Goal: Task Accomplishment & Management: Use online tool/utility

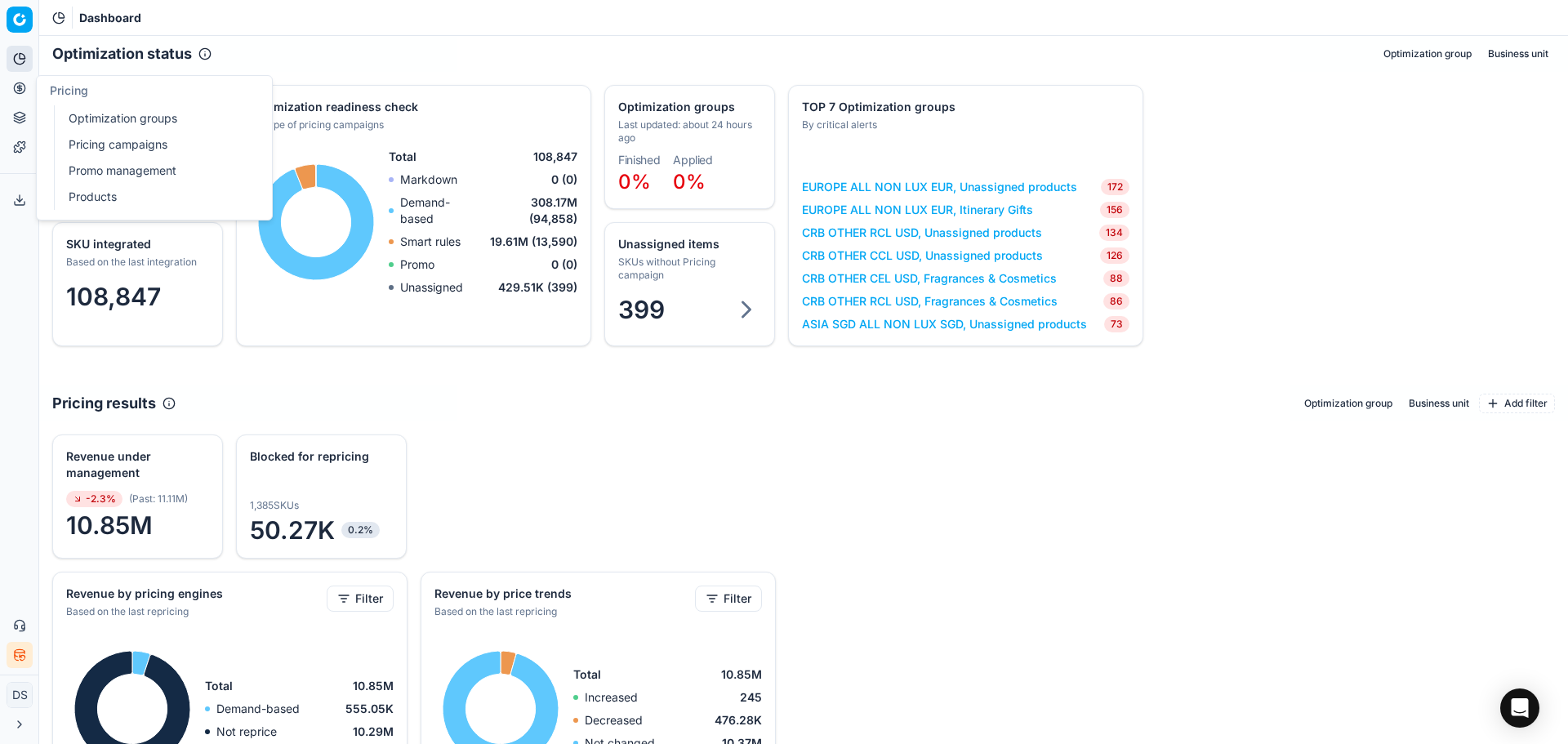
click at [154, 147] on link "Pricing campaigns" at bounding box center [157, 144] width 190 height 22
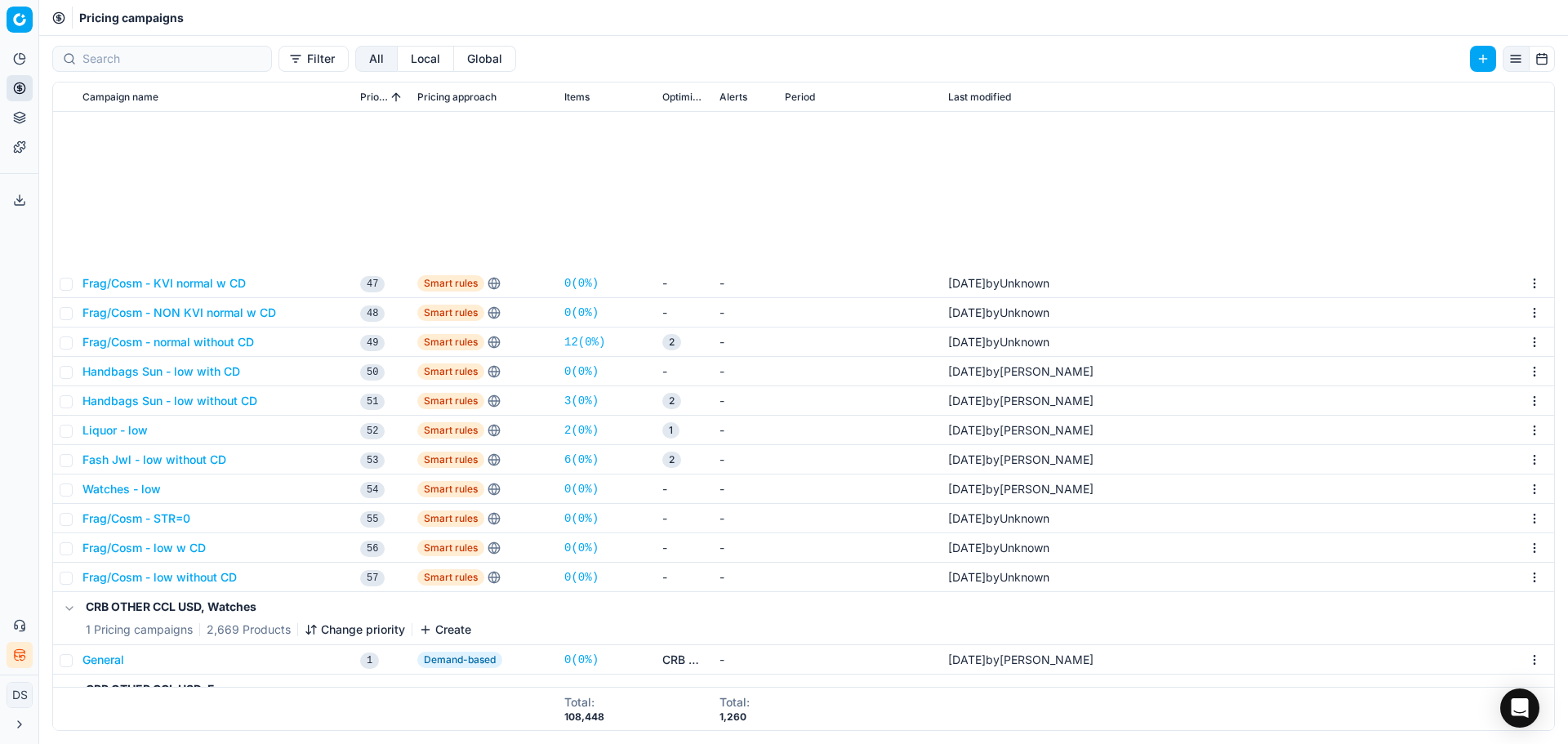
scroll to position [1472, 0]
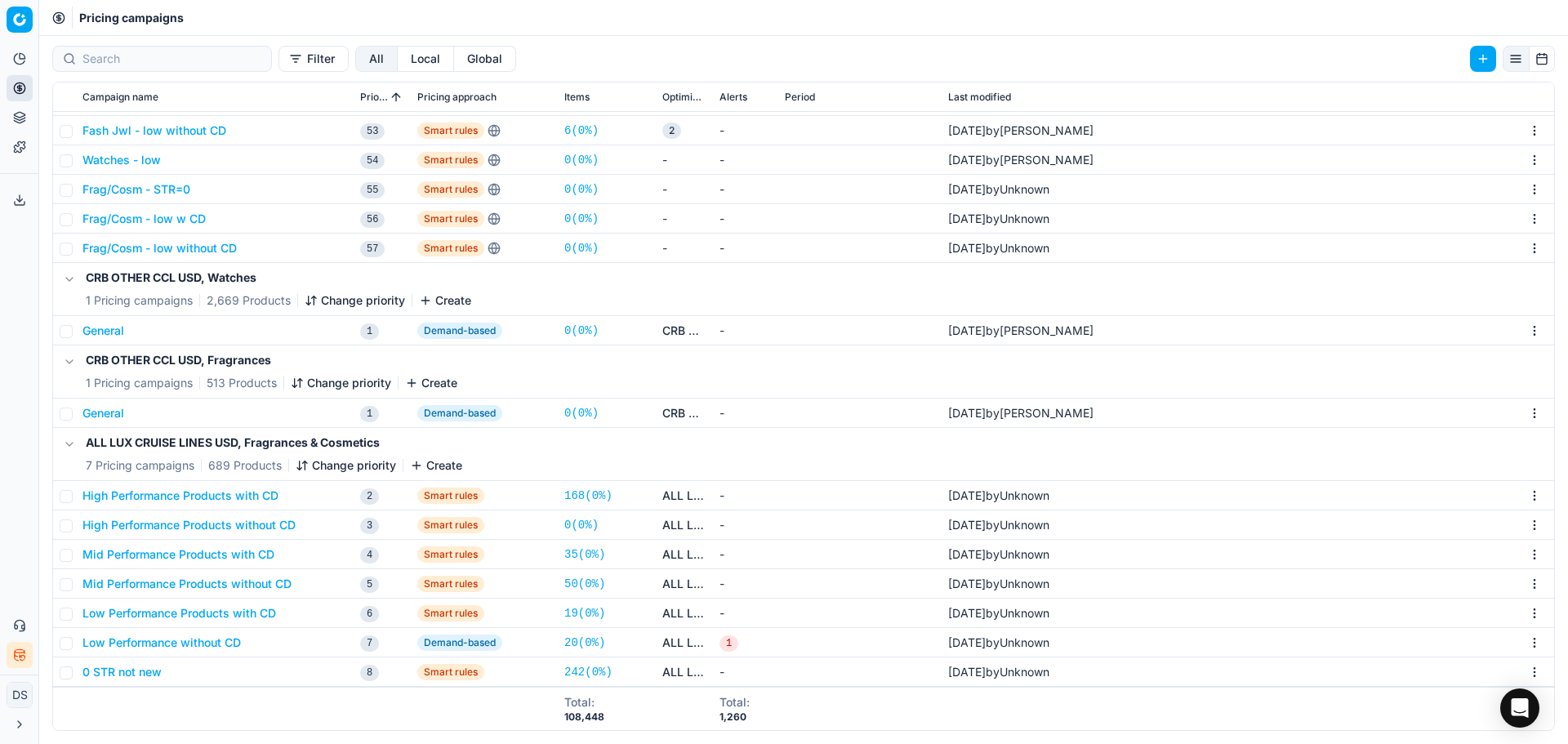
click at [232, 501] on button "High Performance Products with CD" at bounding box center [180, 495] width 196 height 16
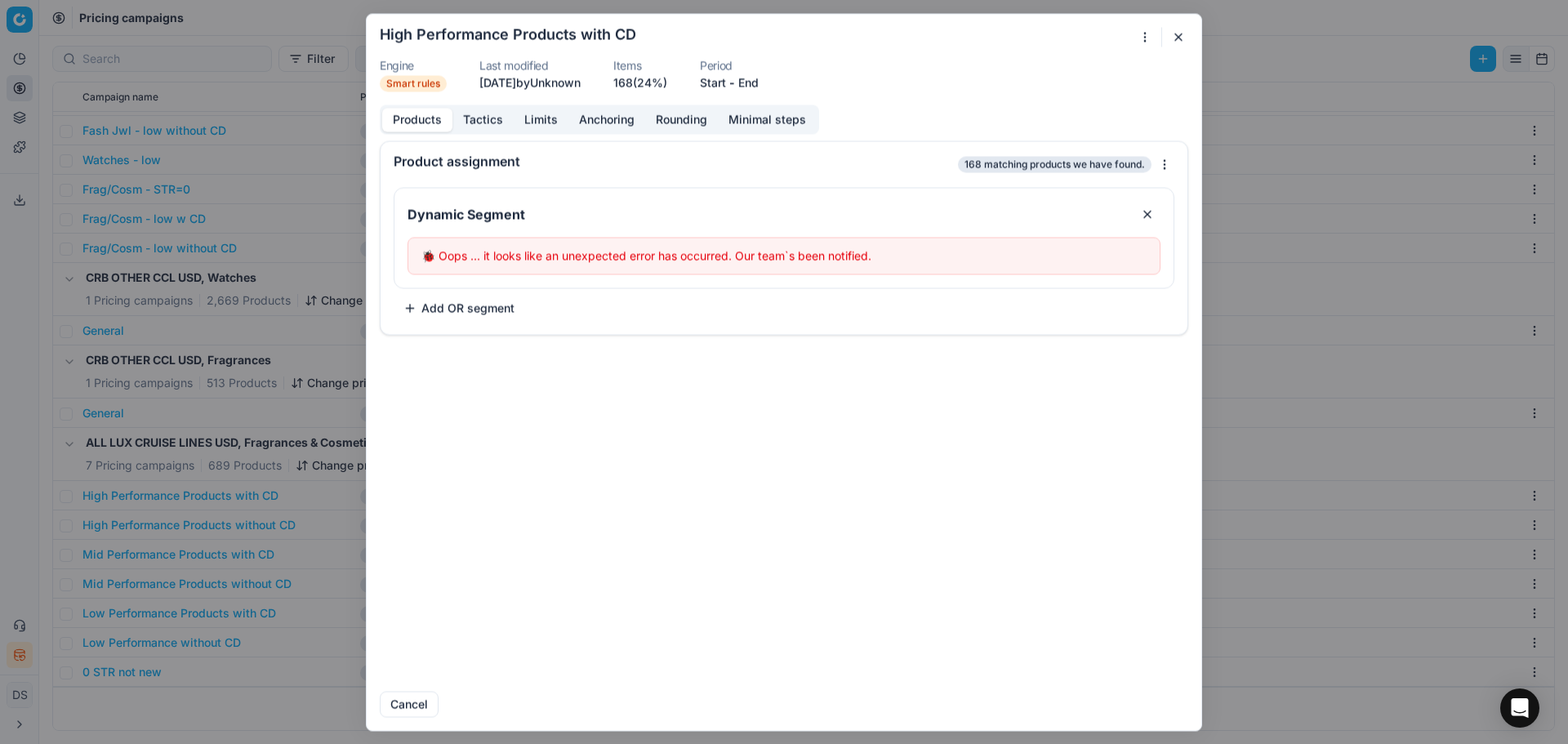
click at [492, 119] on button "Tactics" at bounding box center [483, 119] width 61 height 23
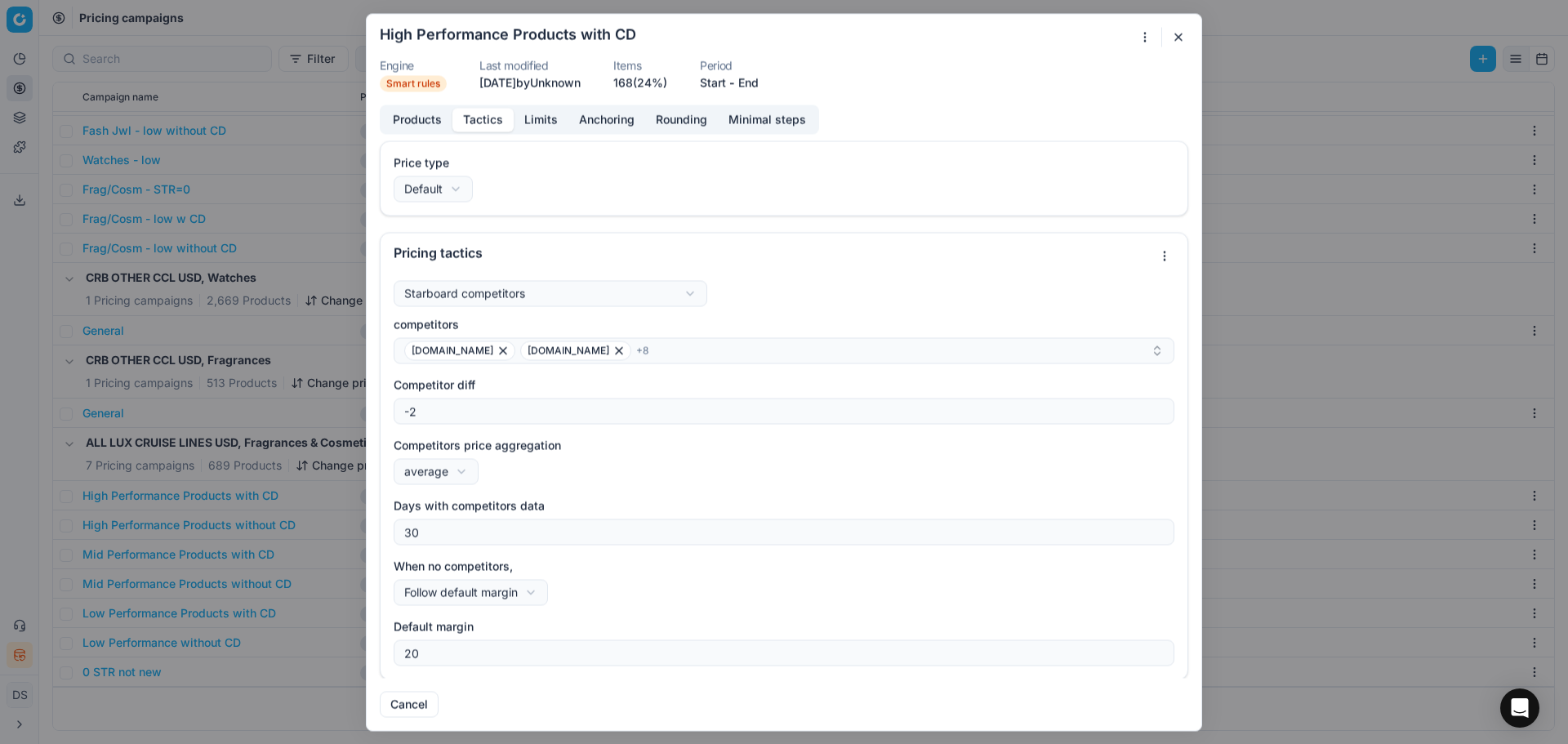
click at [1178, 34] on button "button" at bounding box center [1179, 36] width 20 height 20
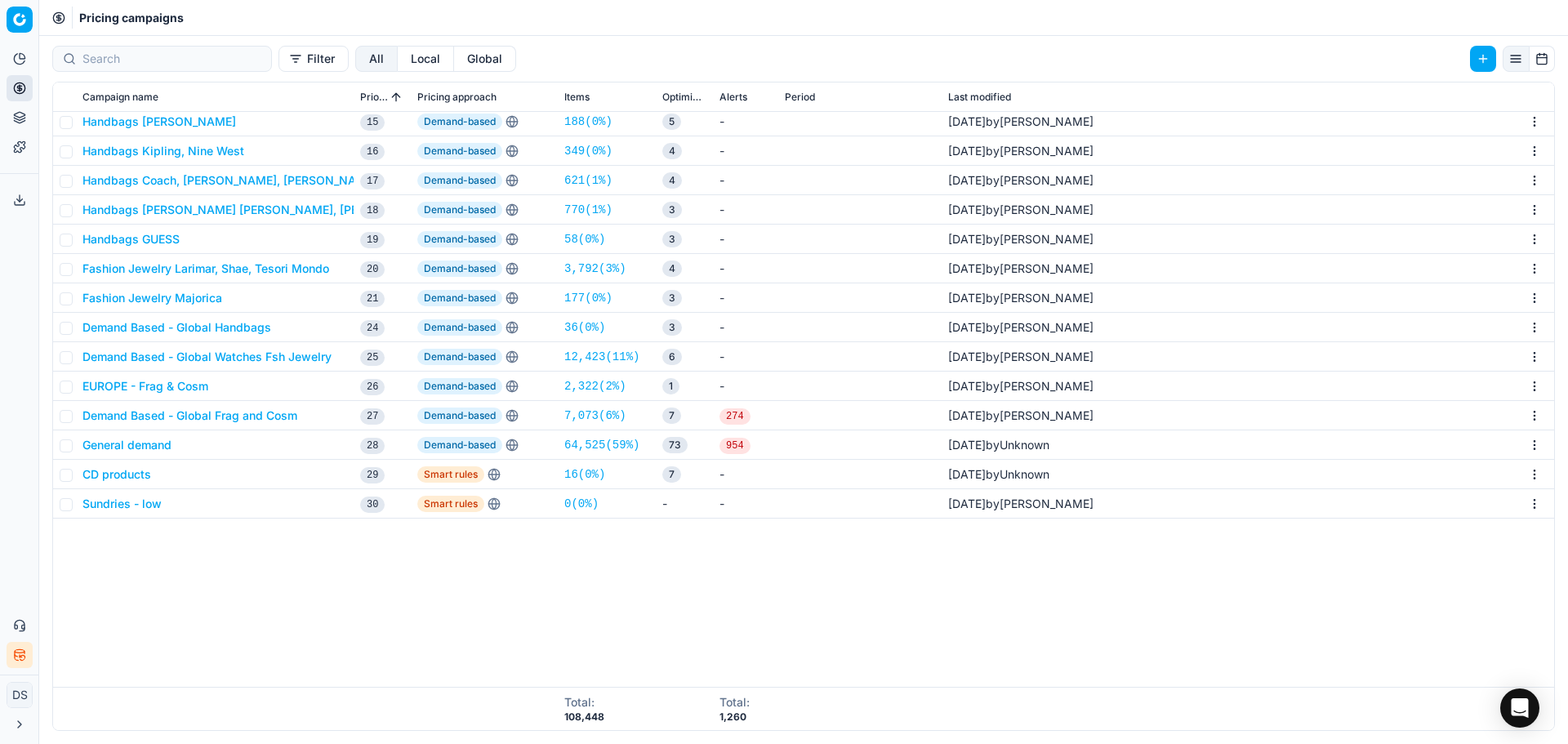
scroll to position [0, 0]
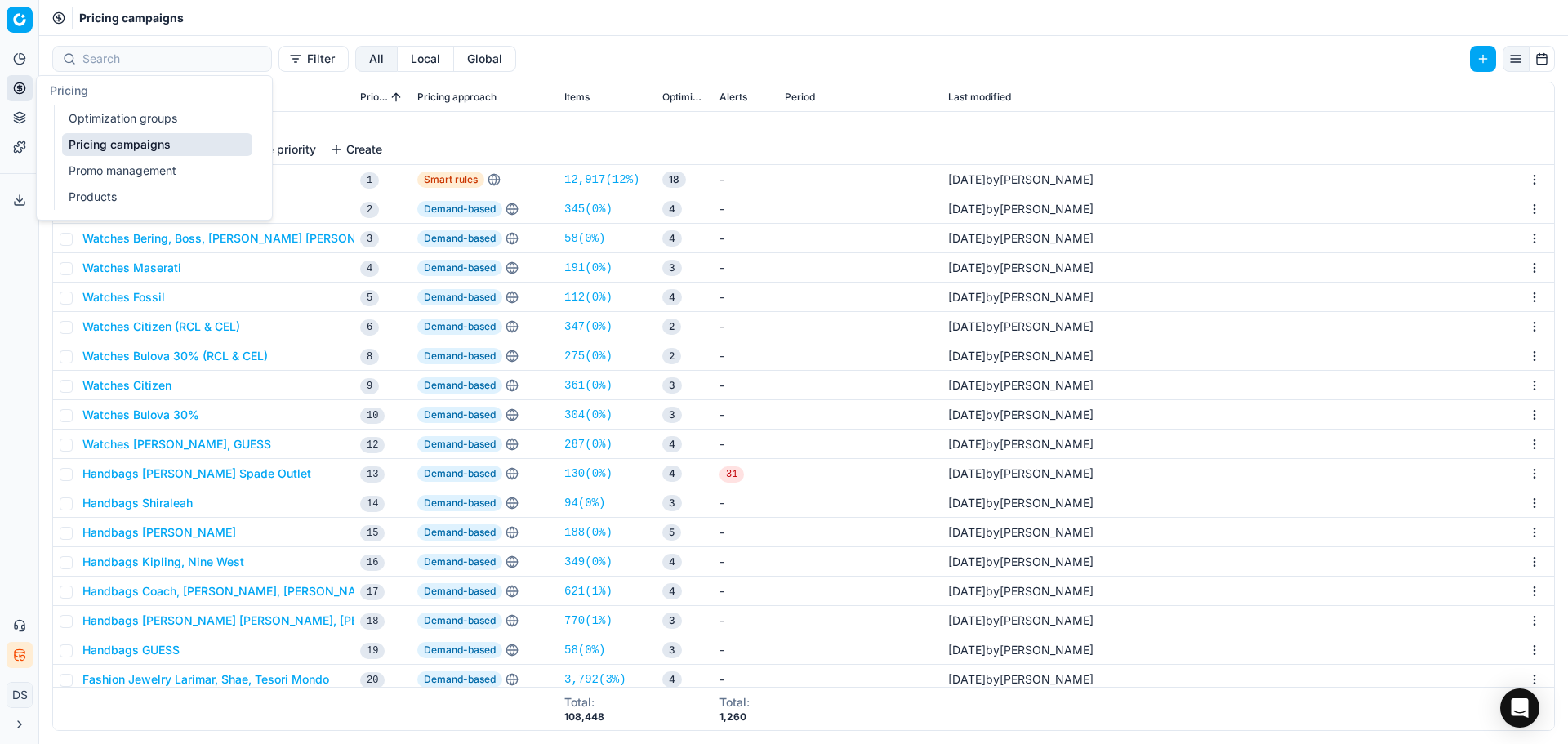
click at [129, 123] on link "Optimization groups" at bounding box center [157, 118] width 190 height 22
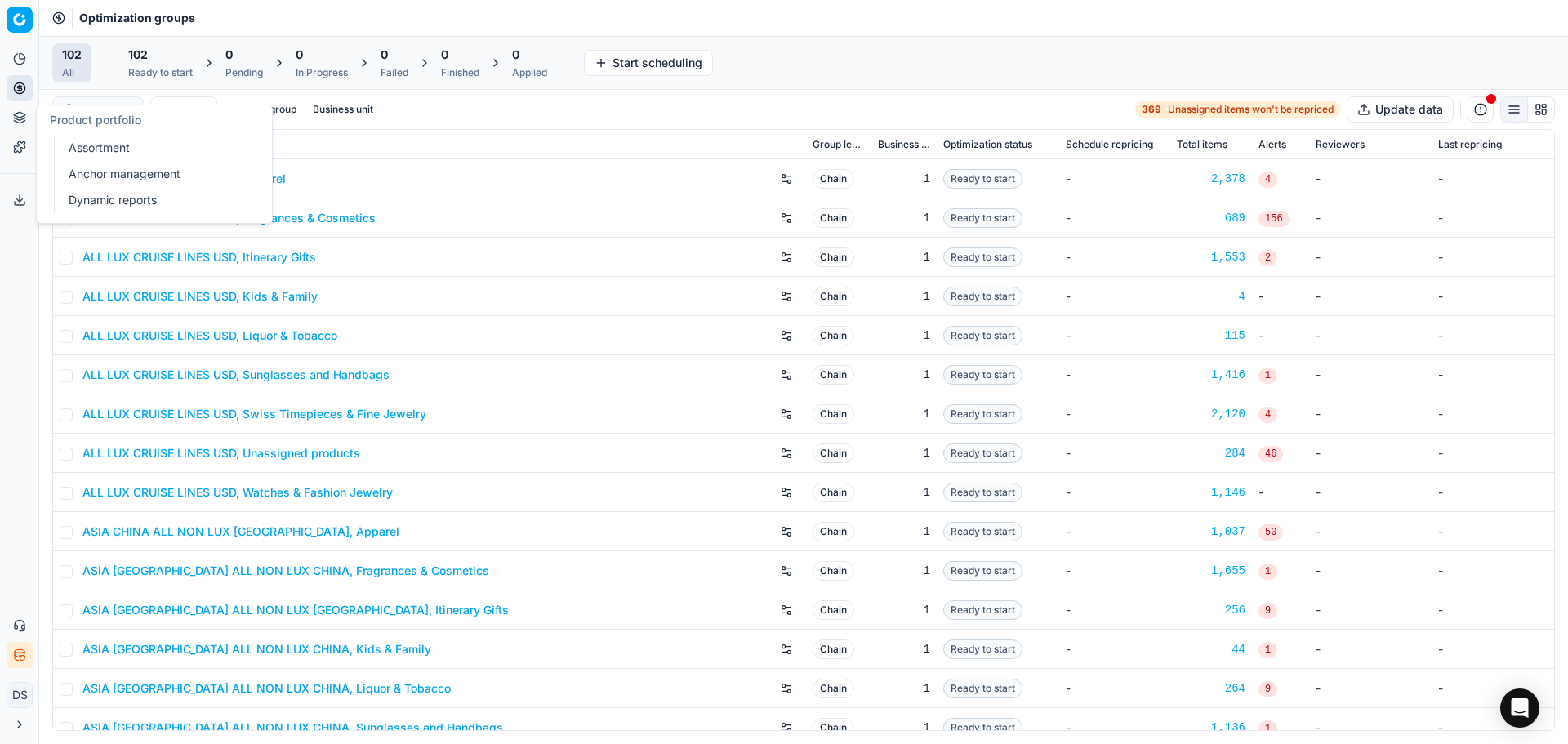
click at [26, 115] on button "Product portfolio" at bounding box center [20, 117] width 26 height 26
click at [555, 110] on div "Filter Product group Business unit 369 Unassigned items won't be repriced Updat…" at bounding box center [804, 110] width 1503 height 26
click at [28, 123] on button "Product portfolio" at bounding box center [20, 117] width 26 height 26
click at [109, 205] on link "Dynamic reports" at bounding box center [157, 200] width 190 height 22
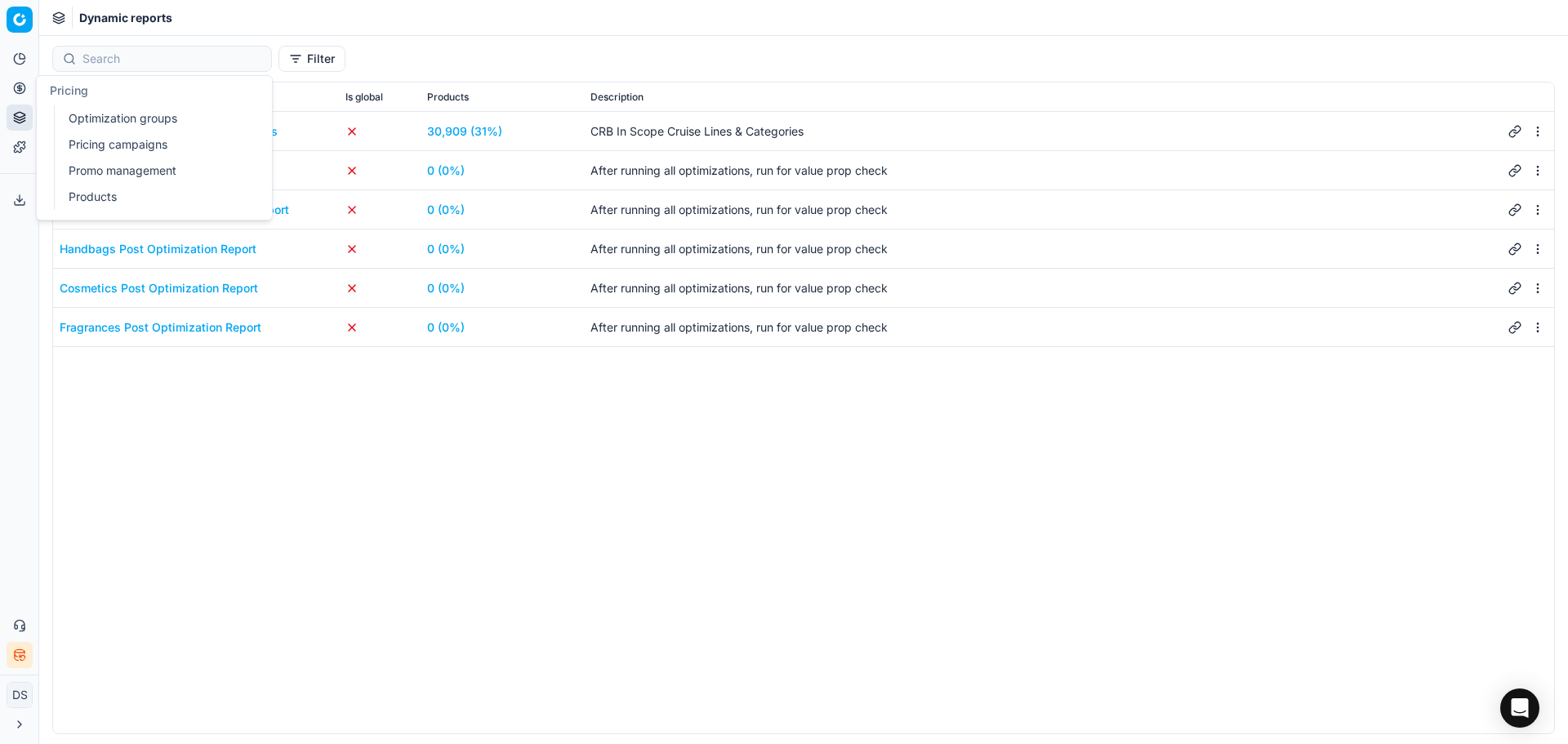
click at [19, 93] on circle at bounding box center [19, 88] width 10 height 10
click at [124, 141] on link "Pricing campaigns" at bounding box center [157, 144] width 190 height 22
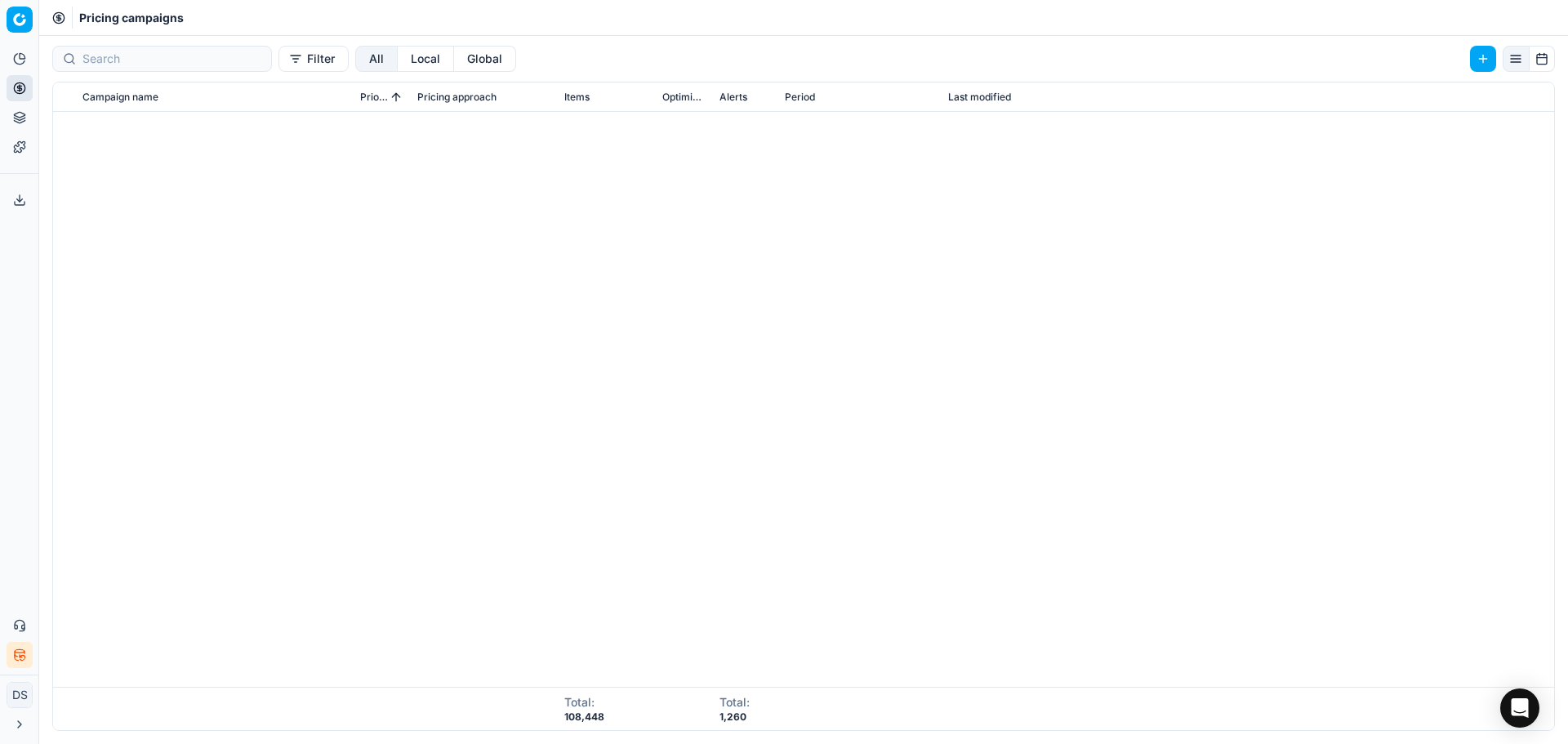
scroll to position [1472, 0]
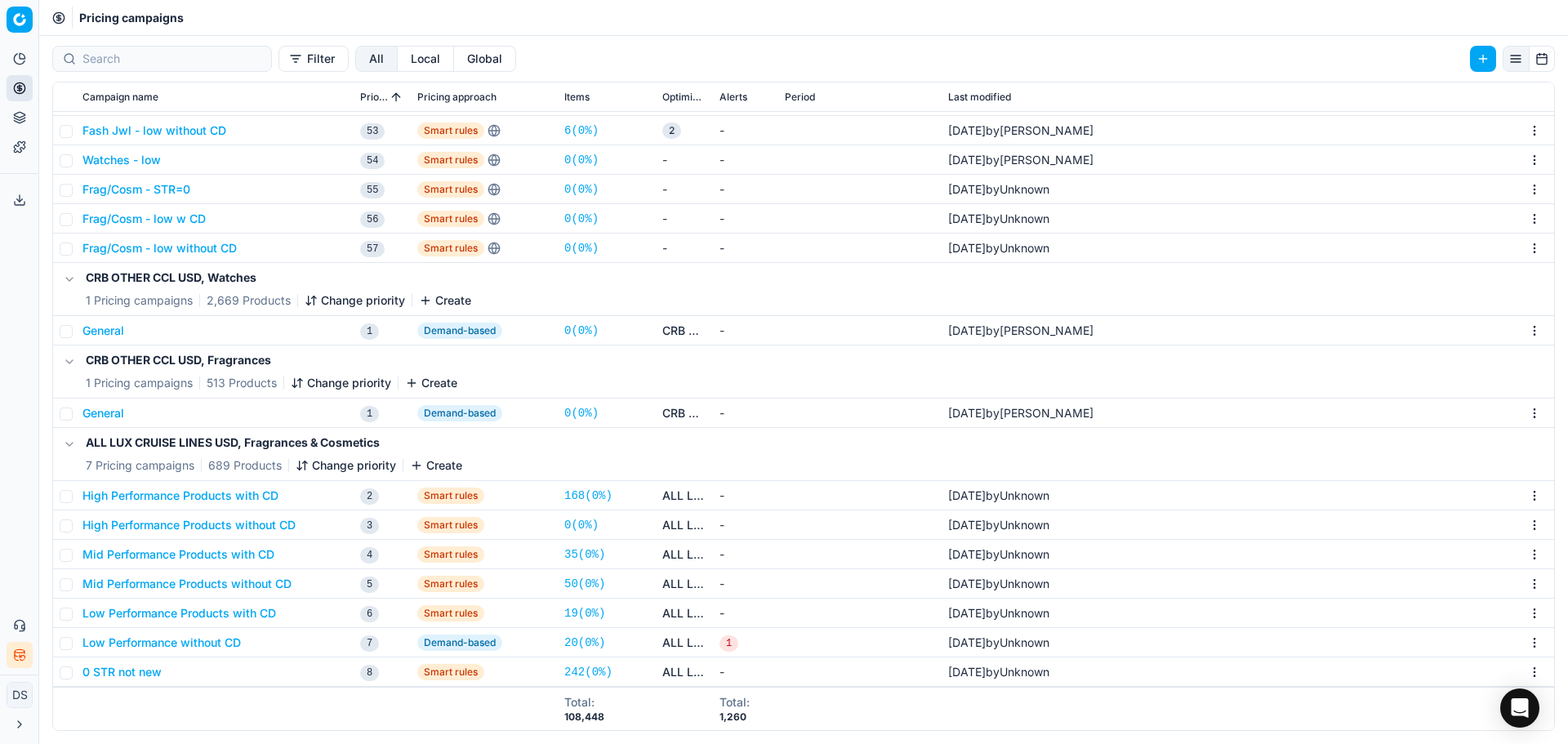
click at [225, 501] on button "High Performance Products with CD" at bounding box center [180, 495] width 196 height 16
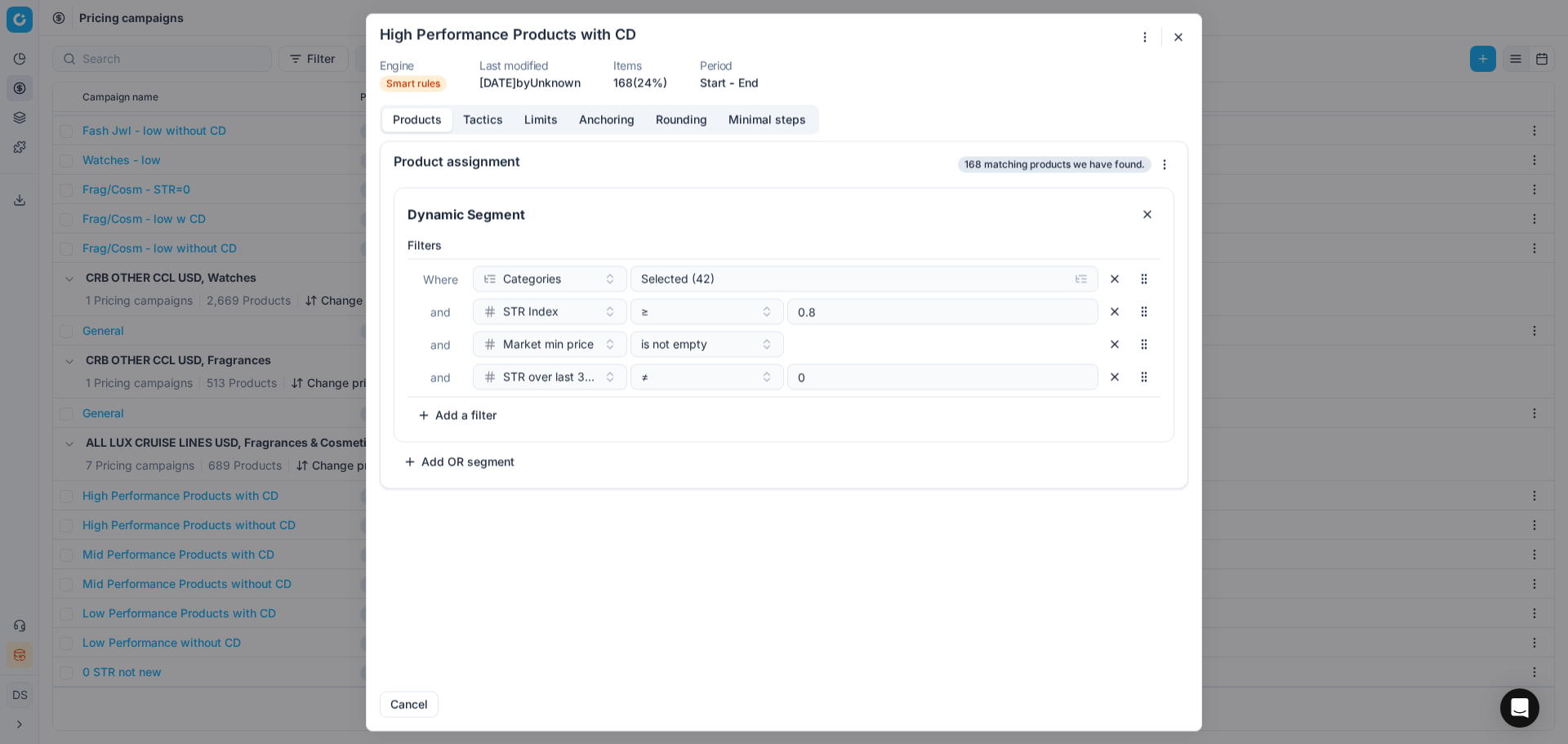
click at [470, 114] on button "Tactics" at bounding box center [483, 119] width 61 height 23
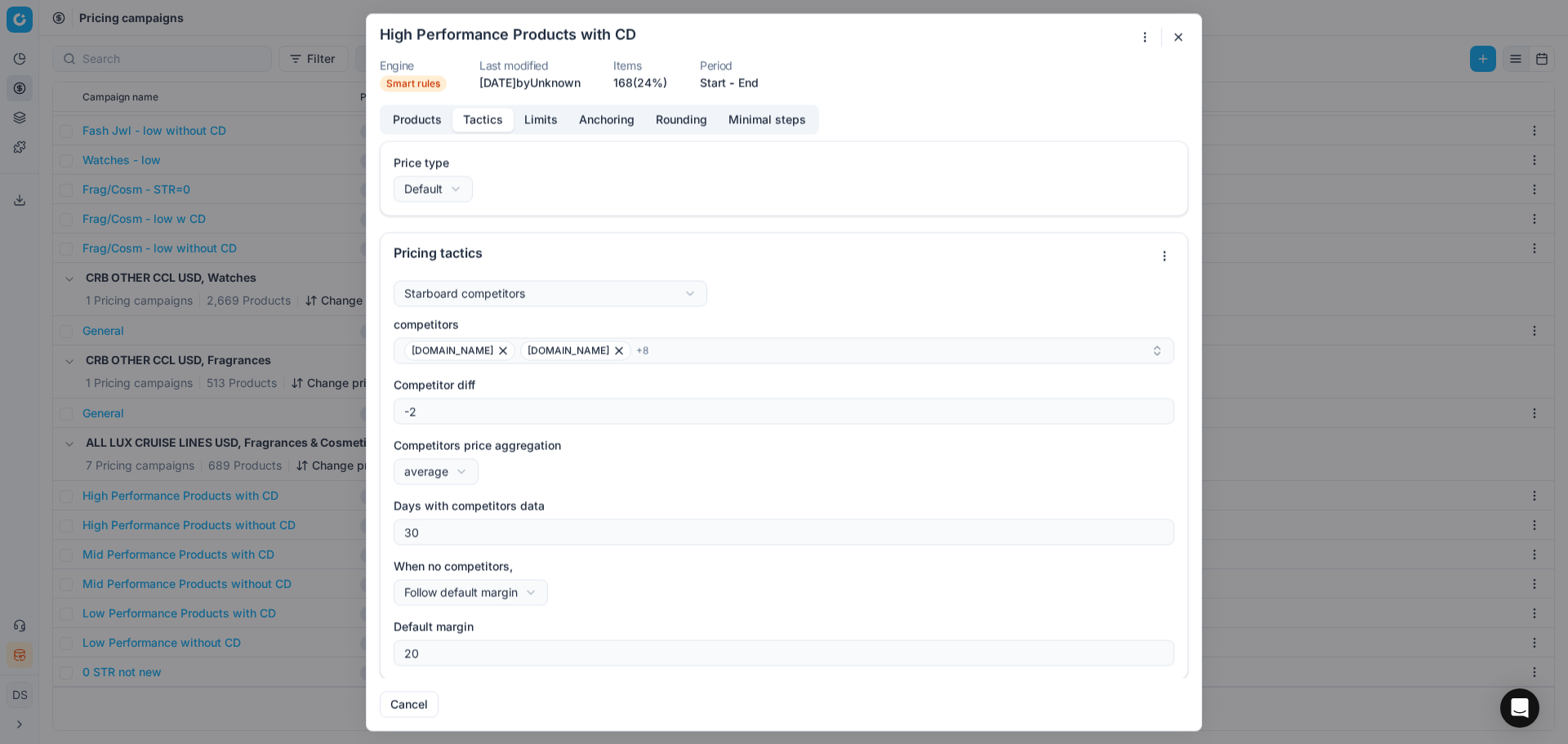
click at [541, 128] on button "Limits" at bounding box center [541, 119] width 54 height 23
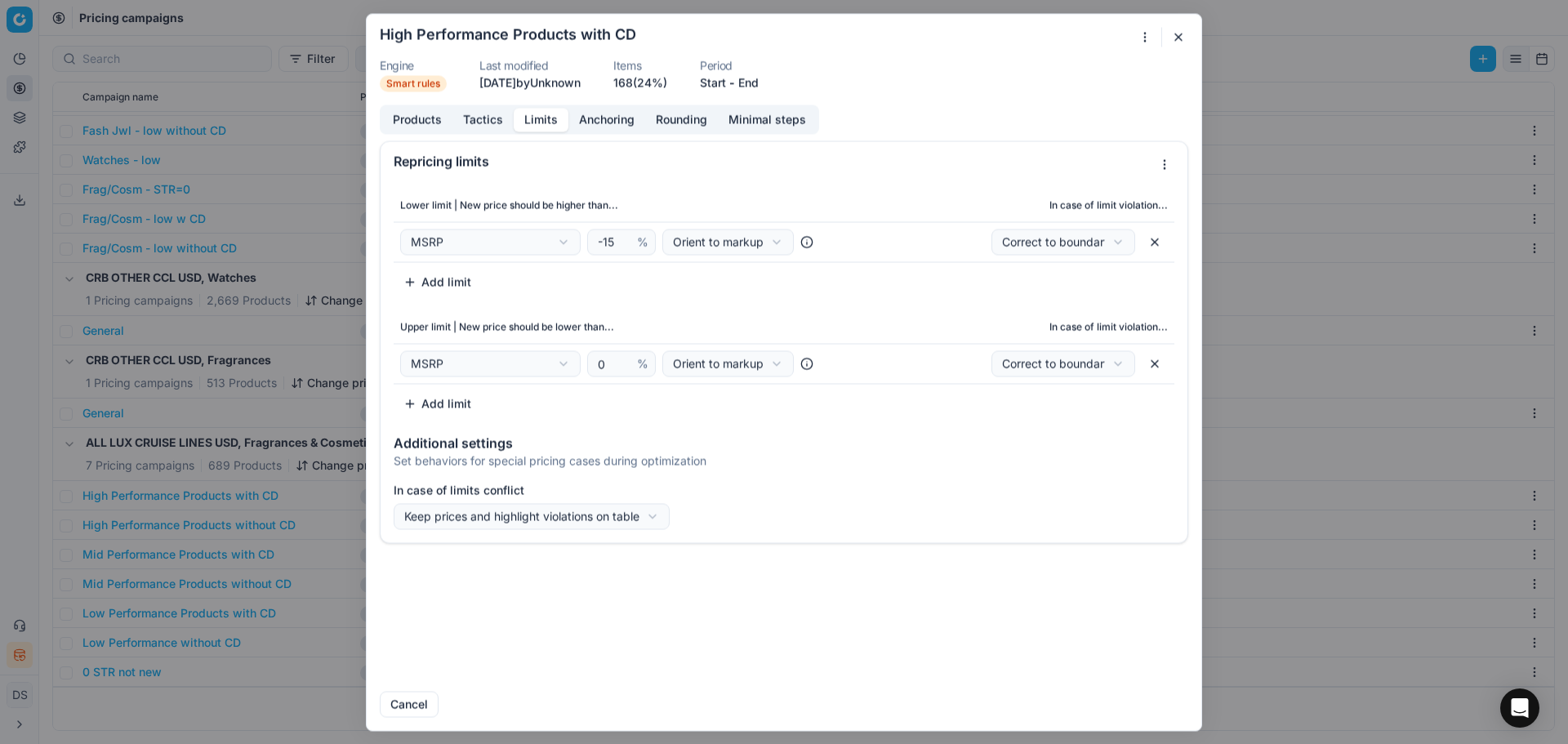
click at [593, 120] on button "Anchoring" at bounding box center [606, 119] width 77 height 23
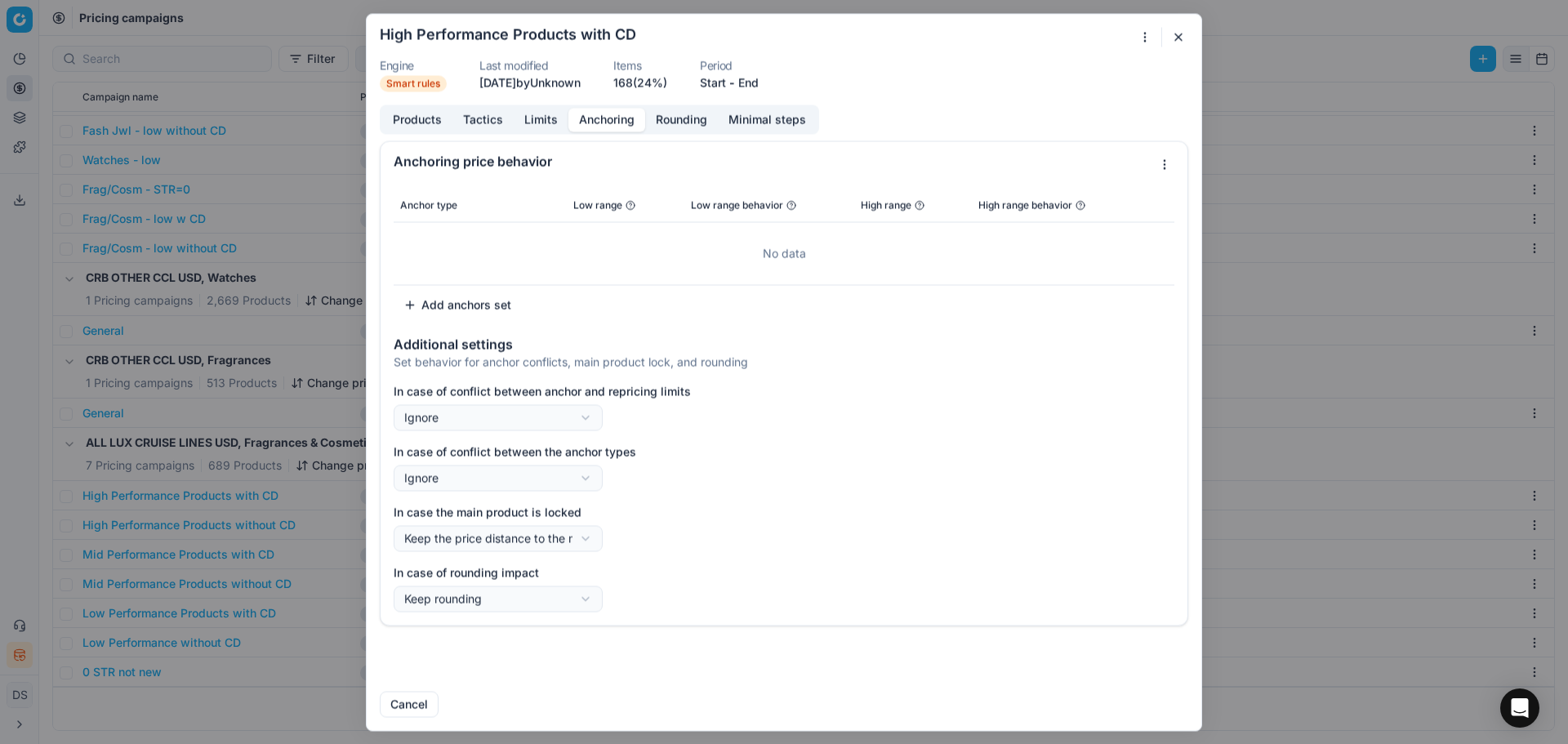
click at [1179, 33] on button "button" at bounding box center [1179, 36] width 20 height 20
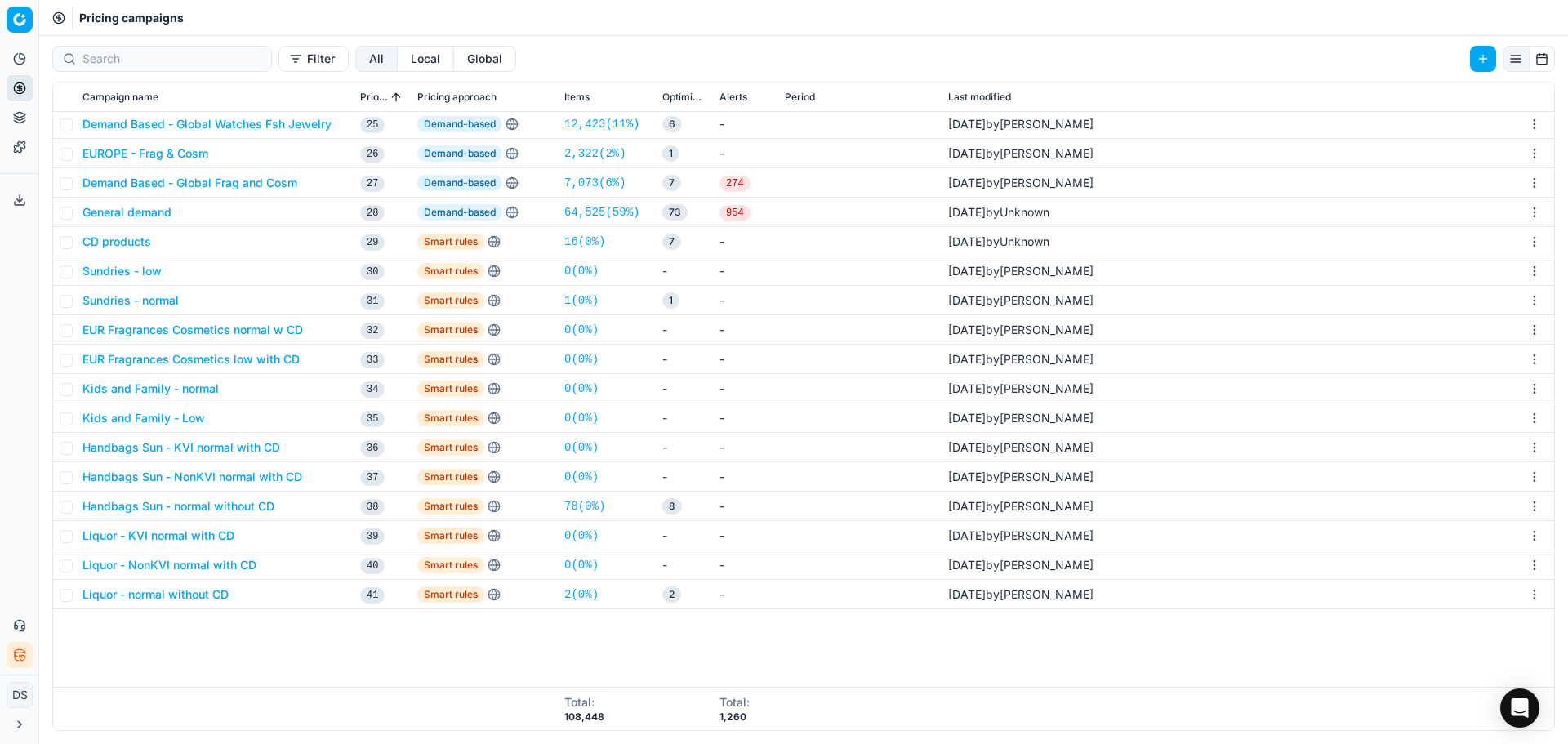
scroll to position [411, 0]
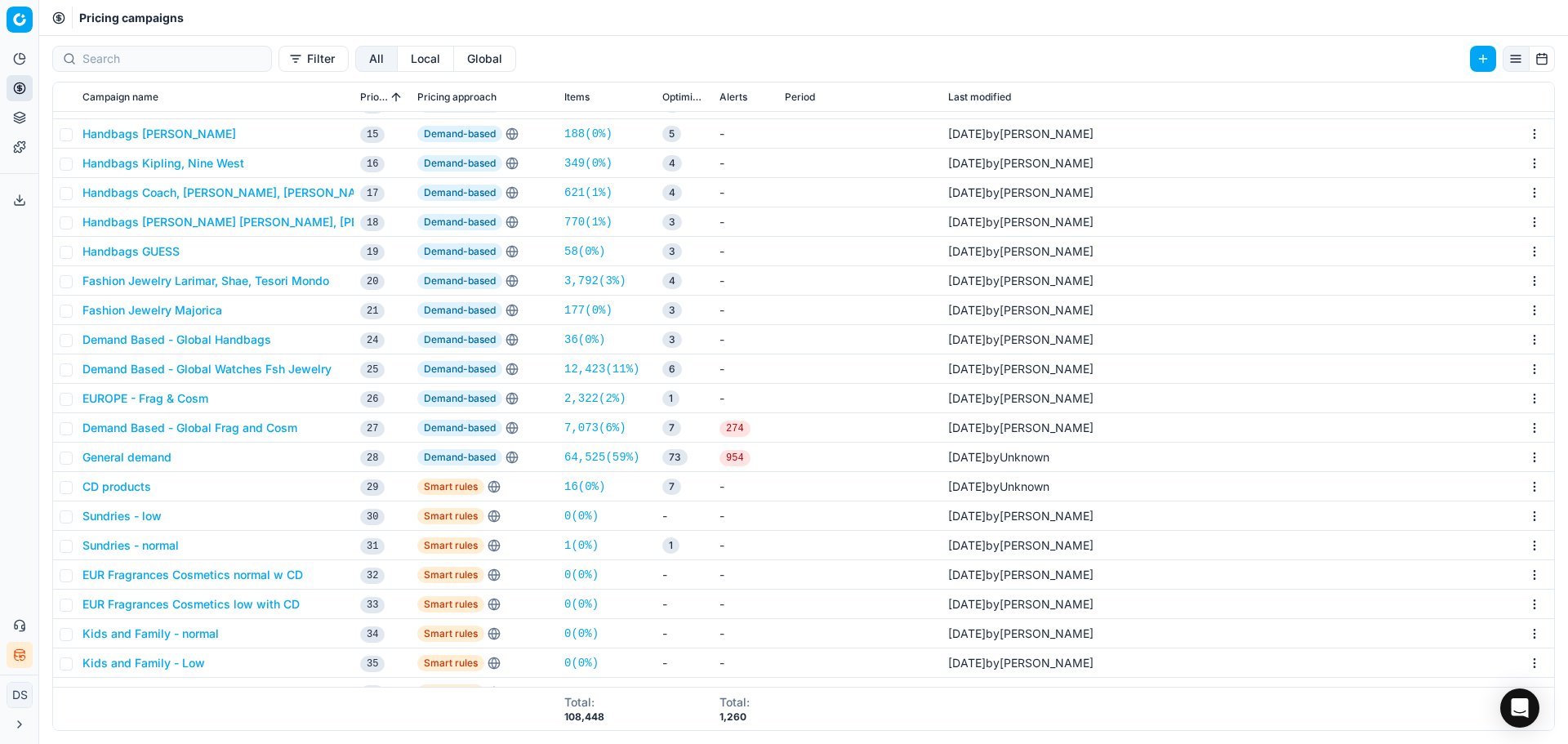
click at [187, 285] on button "Fashion Jewelry Larimar, Shae, Tesori Mondo" at bounding box center [206, 281] width 247 height 16
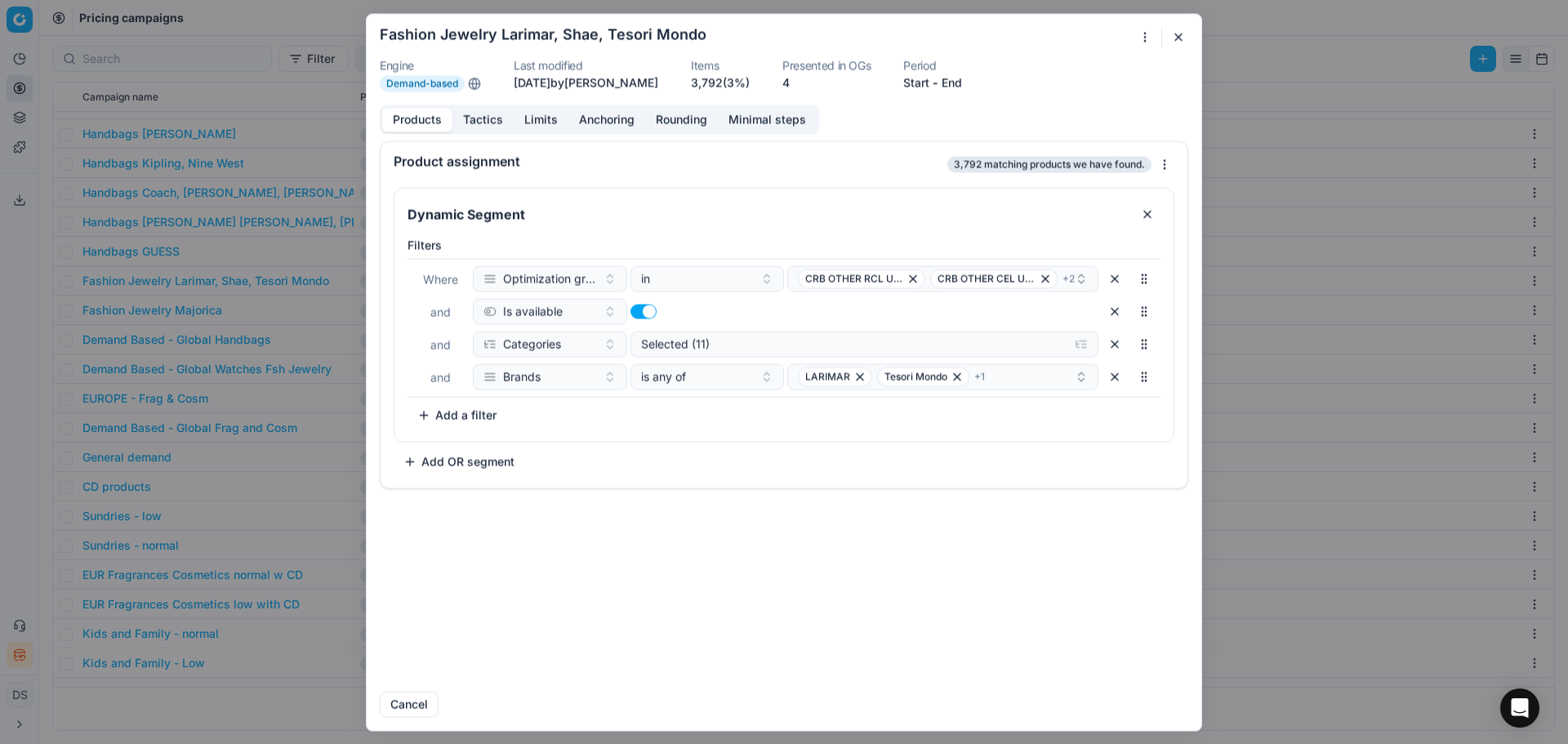
click at [1175, 34] on button "button" at bounding box center [1179, 36] width 20 height 20
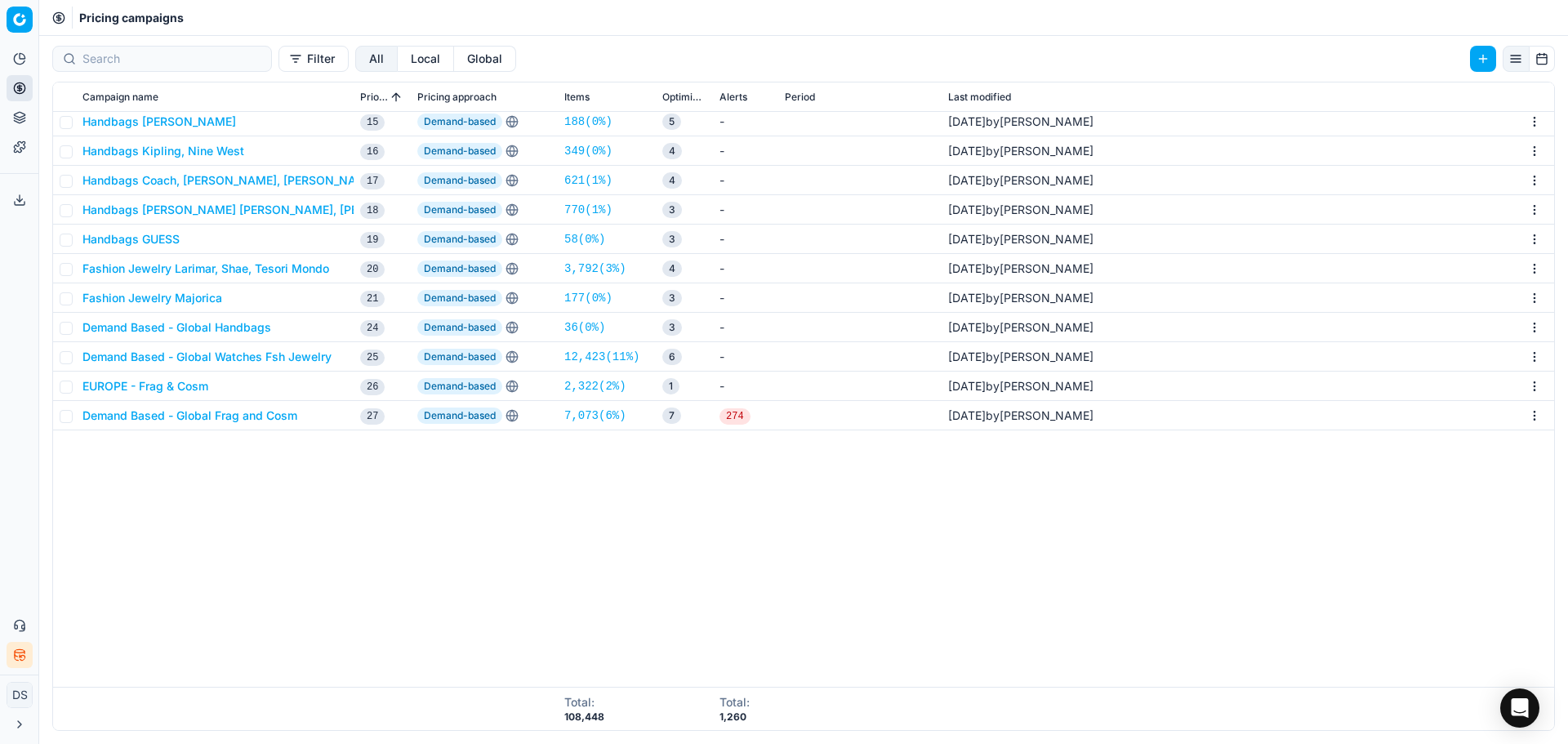
scroll to position [0, 0]
